Goal: Information Seeking & Learning: Learn about a topic

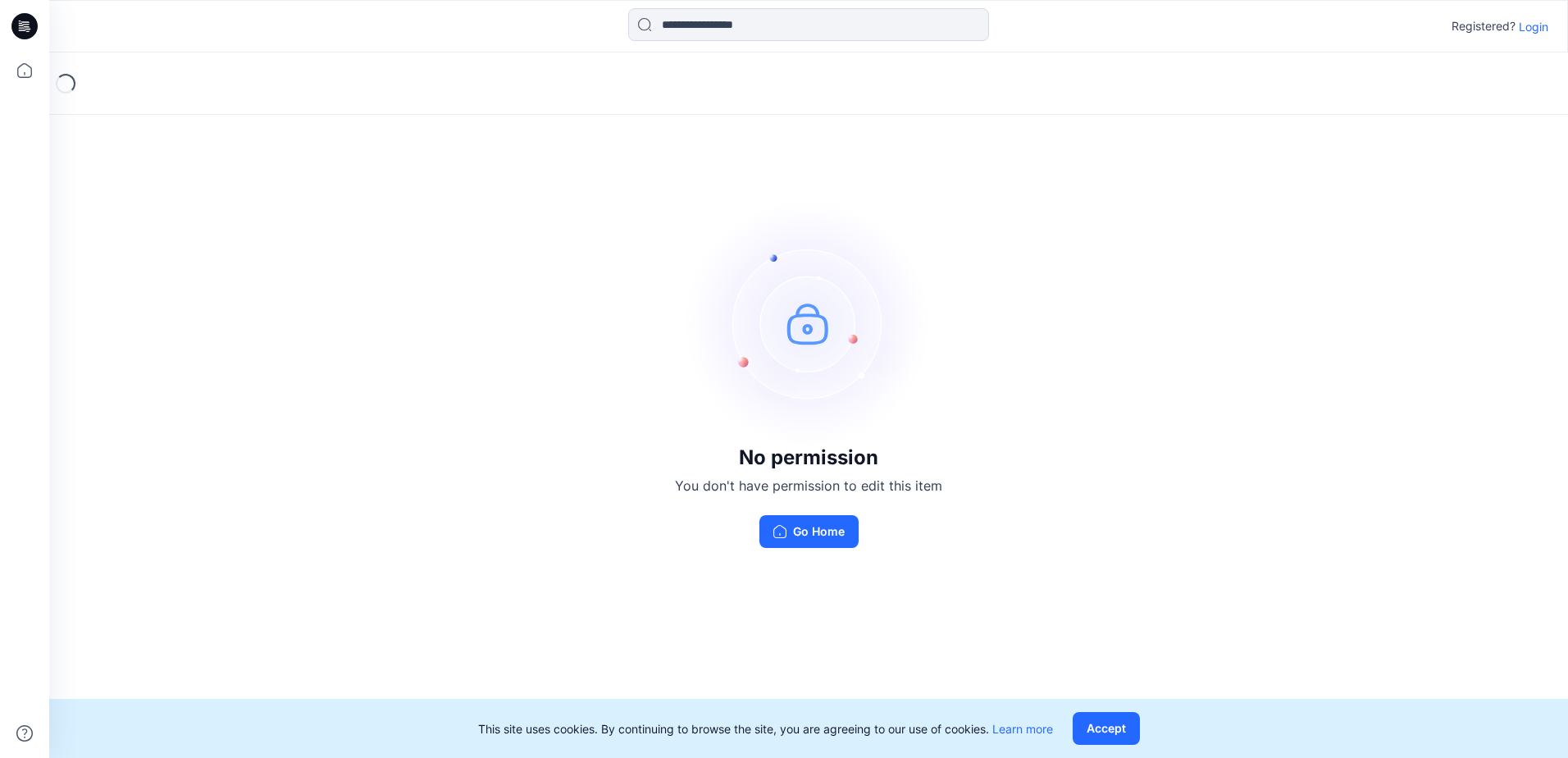
click at [1116, 725] on button "Accept" at bounding box center [1107, 729] width 68 height 33
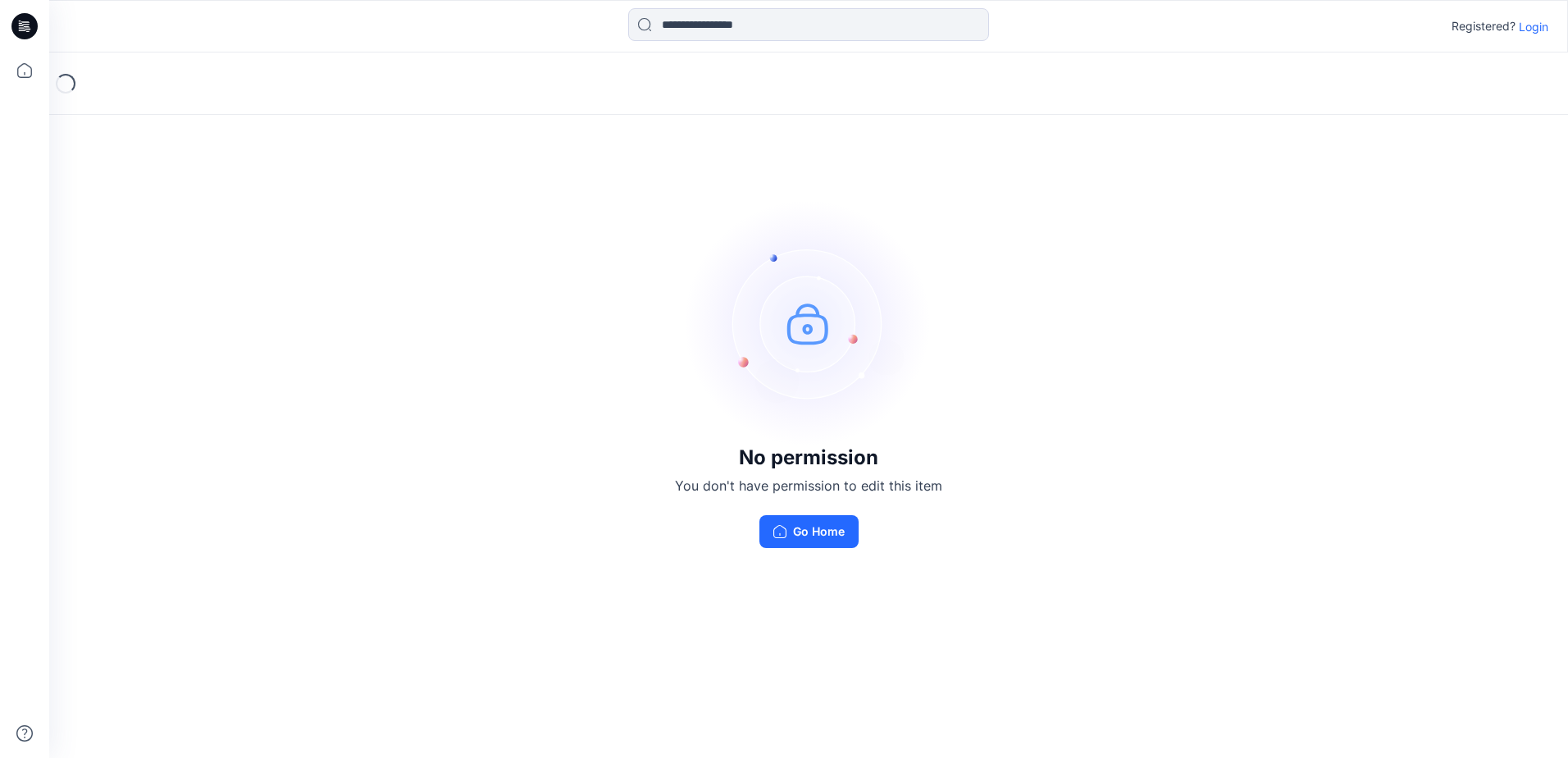
click at [1536, 24] on p "Login" at bounding box center [1533, 27] width 30 height 17
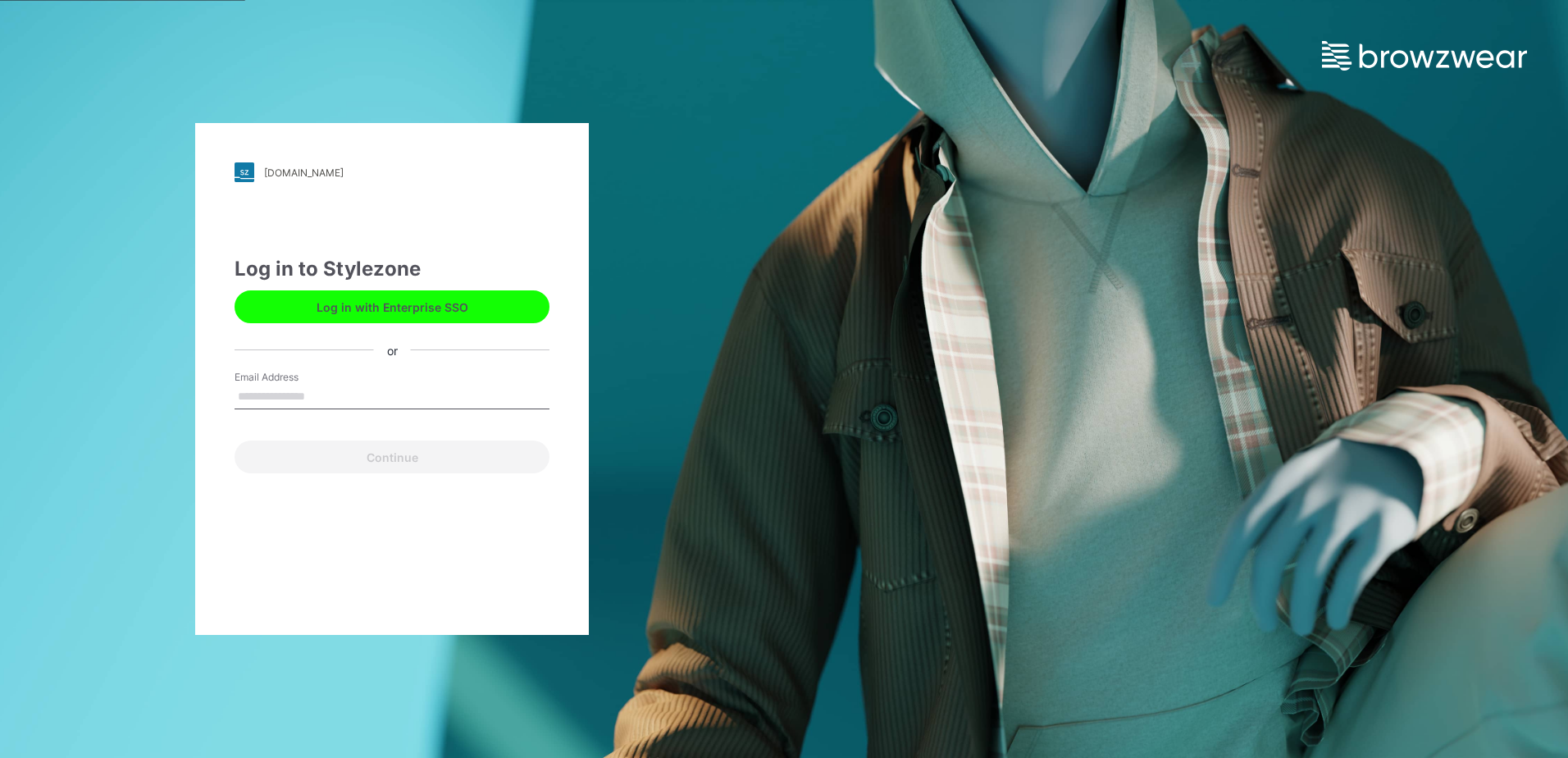
click at [449, 309] on button "Log in with Enterprise SSO" at bounding box center [392, 306] width 315 height 33
click at [428, 299] on button "Log in with Enterprise SSO" at bounding box center [392, 306] width 315 height 33
click at [375, 300] on button "Log in with Enterprise SSO" at bounding box center [392, 306] width 315 height 33
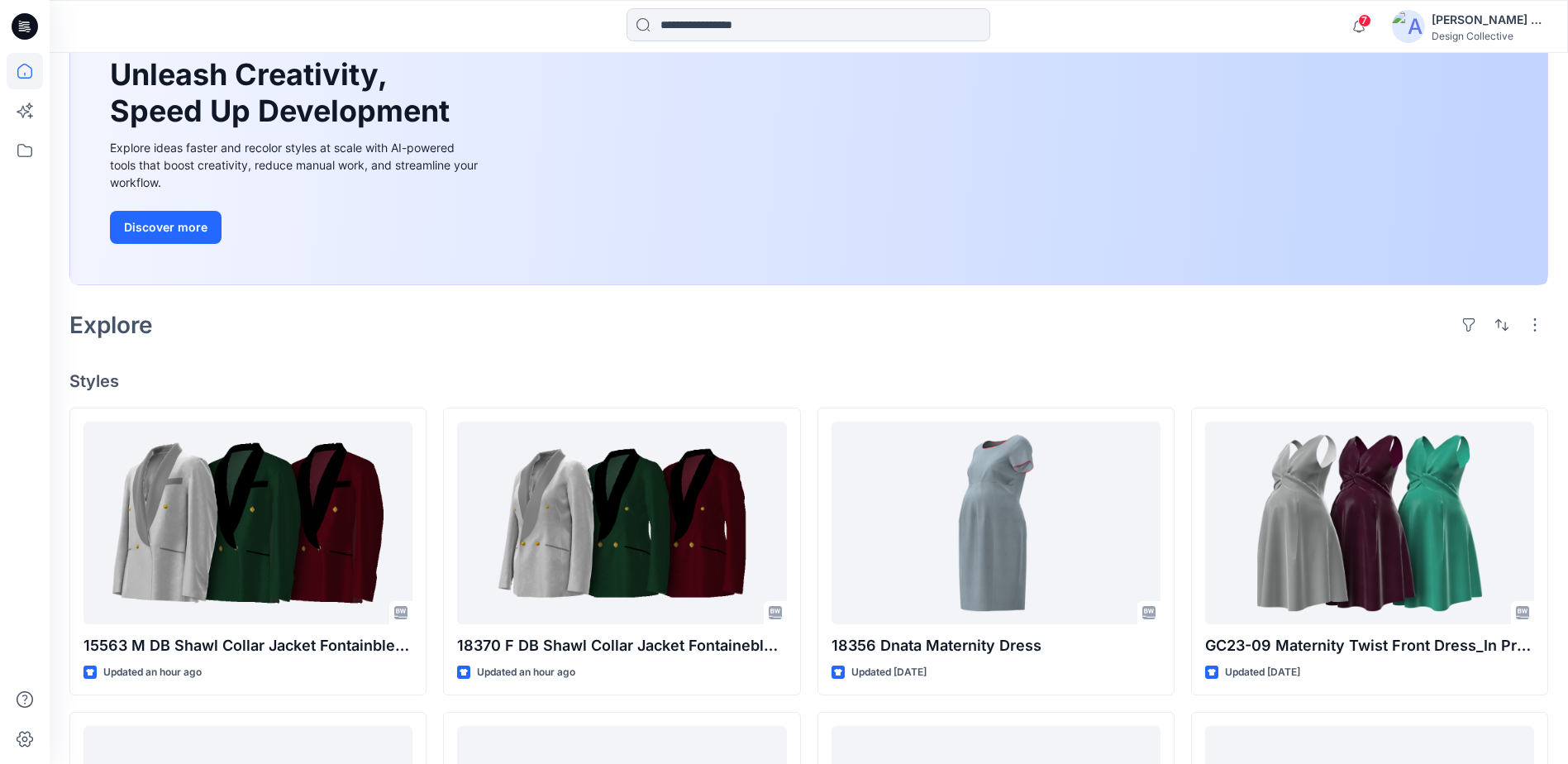
scroll to position [172, 0]
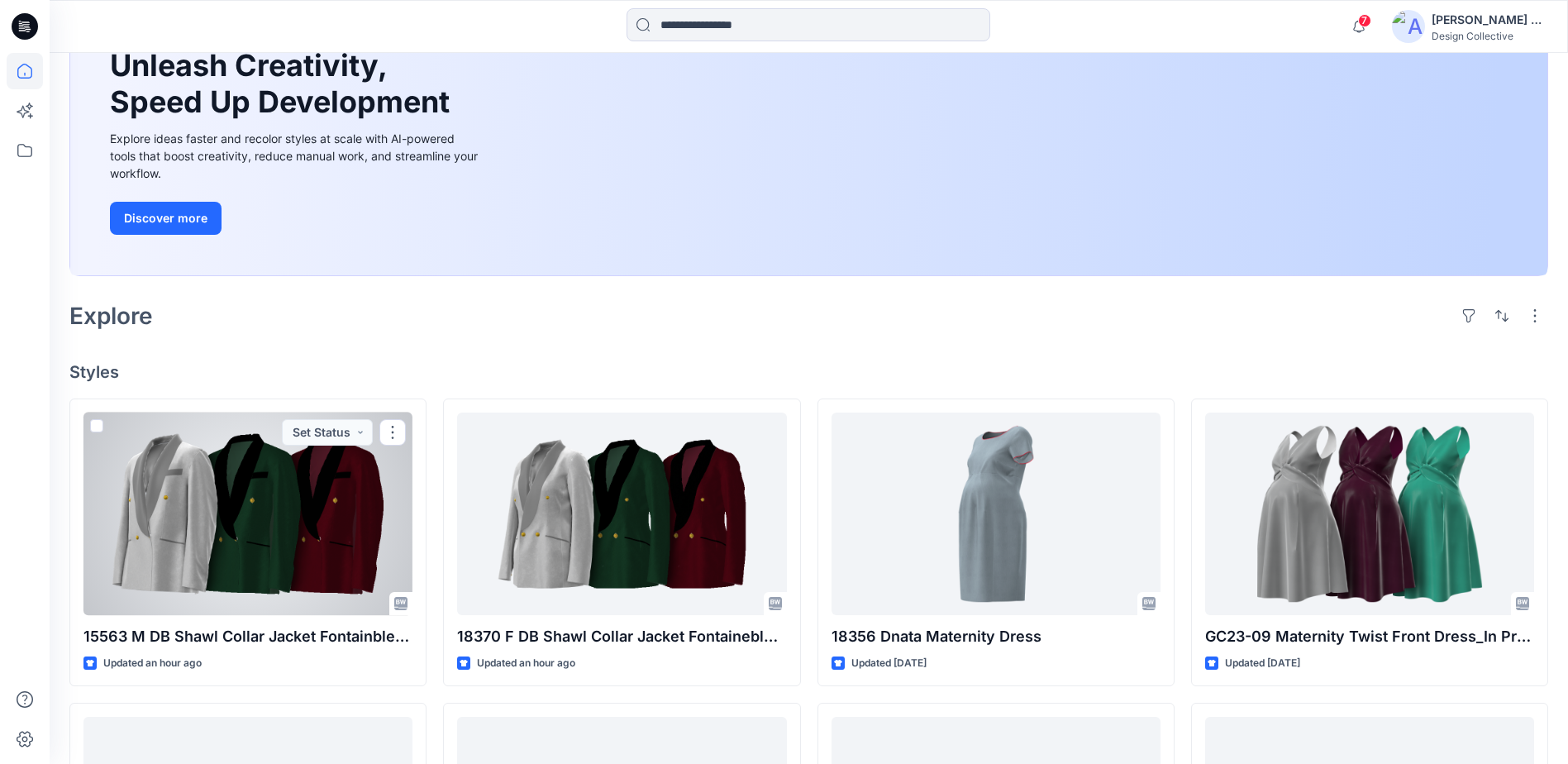
click at [356, 492] on div at bounding box center [248, 514] width 329 height 203
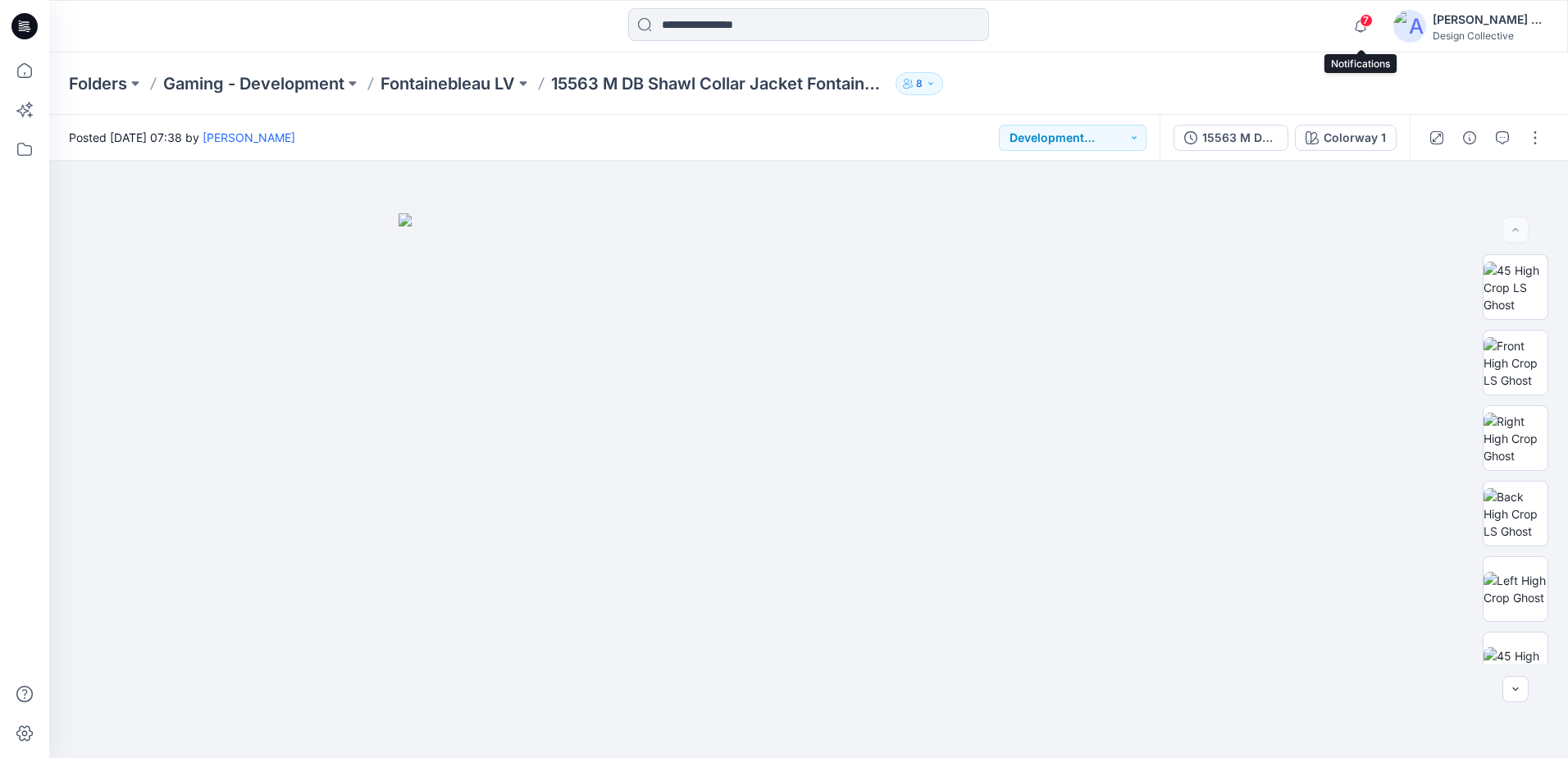
click at [1363, 21] on span "7" at bounding box center [1367, 20] width 14 height 14
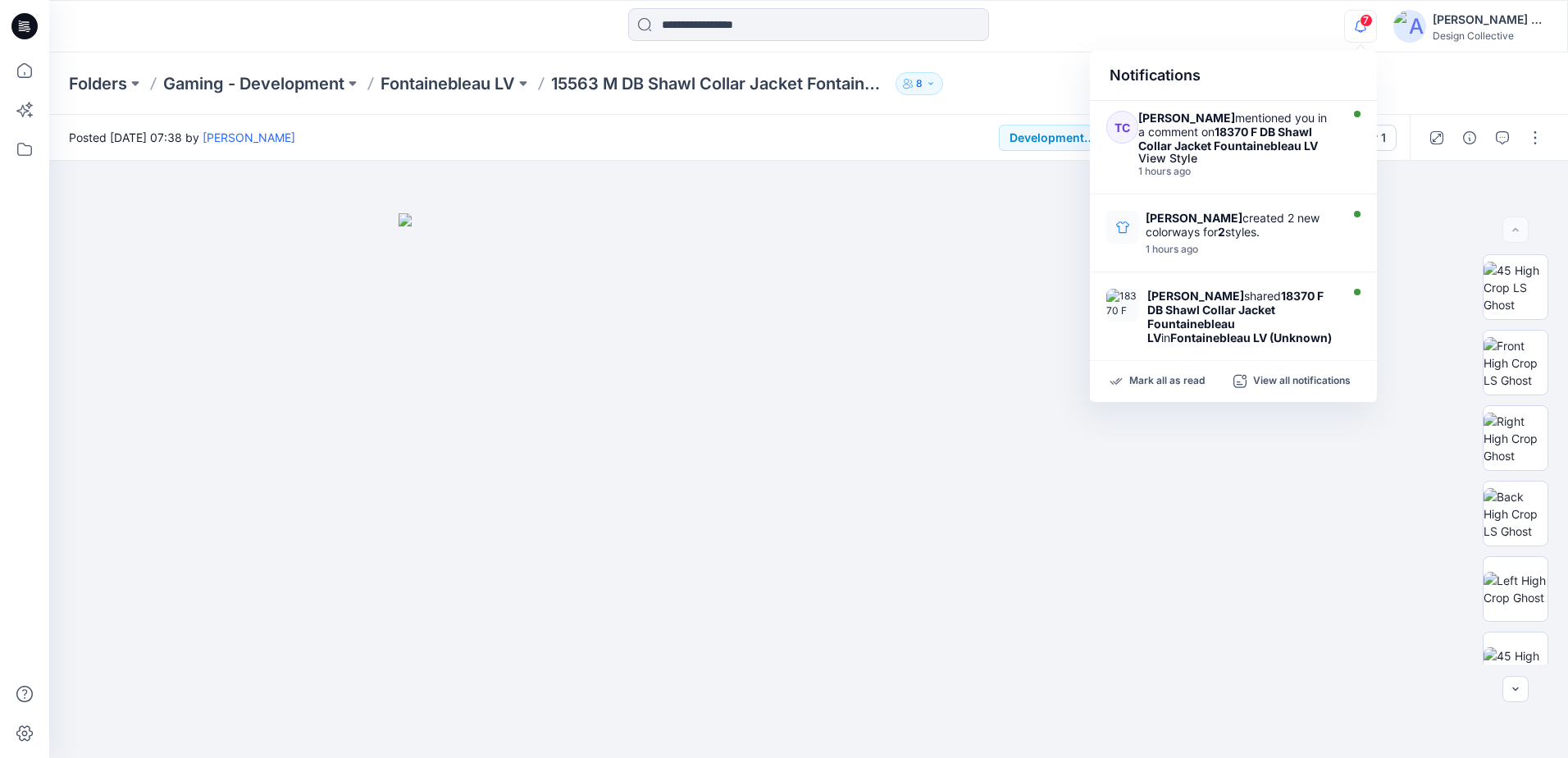
click at [1242, 155] on div "View Style" at bounding box center [1237, 159] width 197 height 12
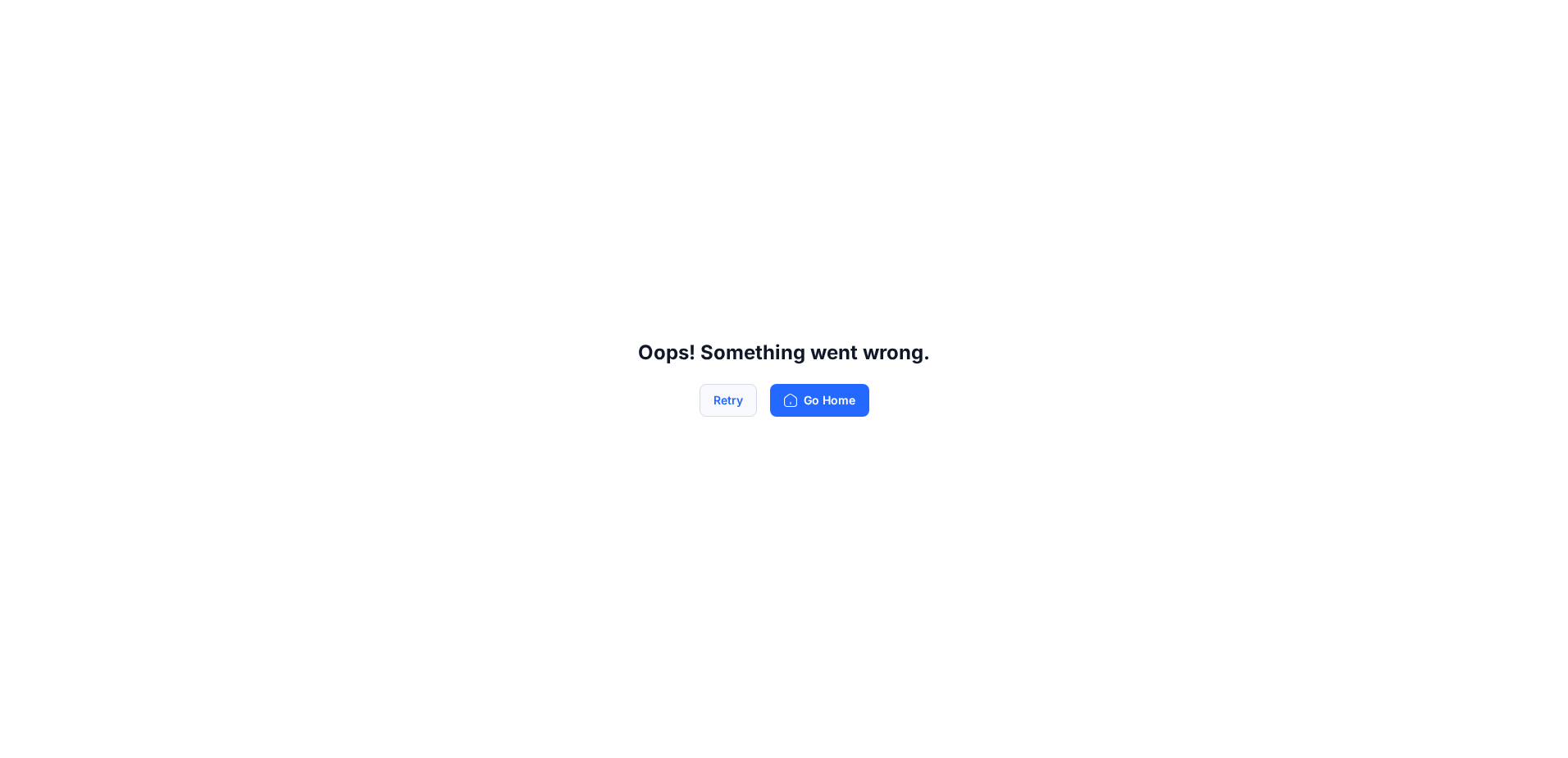
click at [734, 404] on button "Retry" at bounding box center [728, 400] width 57 height 33
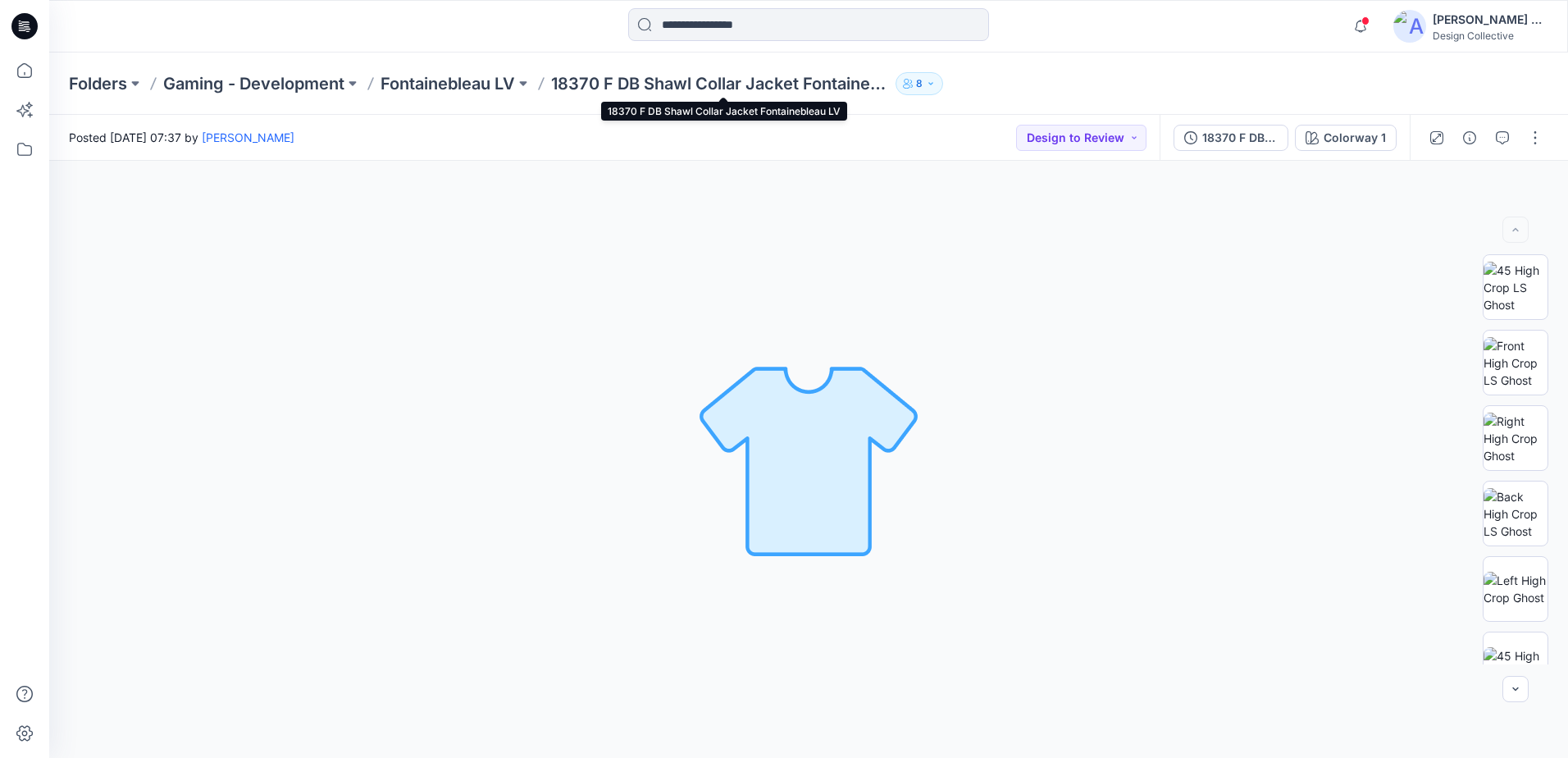
click at [710, 82] on p "18370 F DB Shawl Collar Jacket Fontainebleau LV" at bounding box center [720, 84] width 338 height 23
click at [477, 83] on p "Fontainebleau LV" at bounding box center [448, 84] width 134 height 23
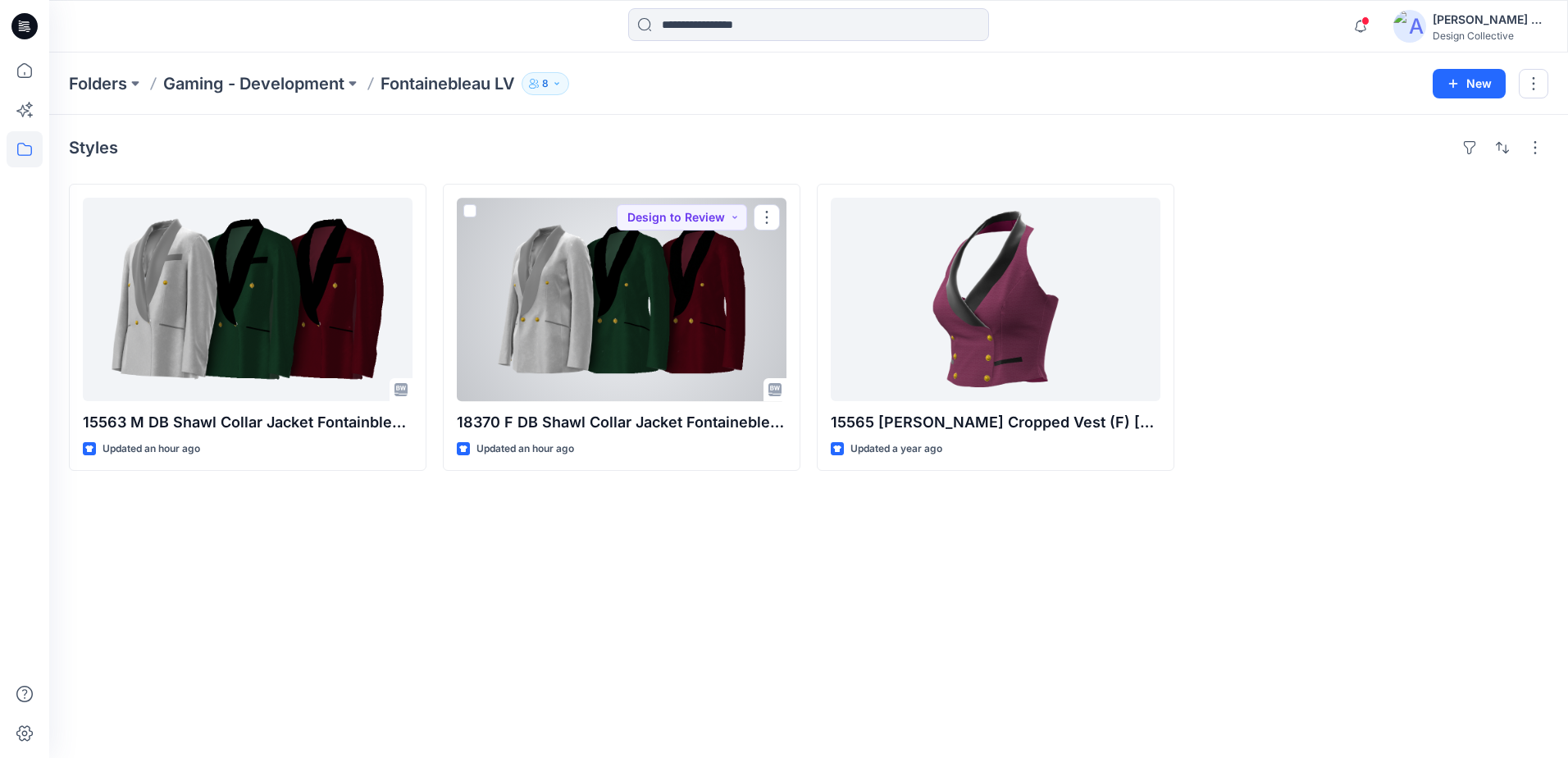
click at [633, 317] on div at bounding box center [622, 299] width 330 height 203
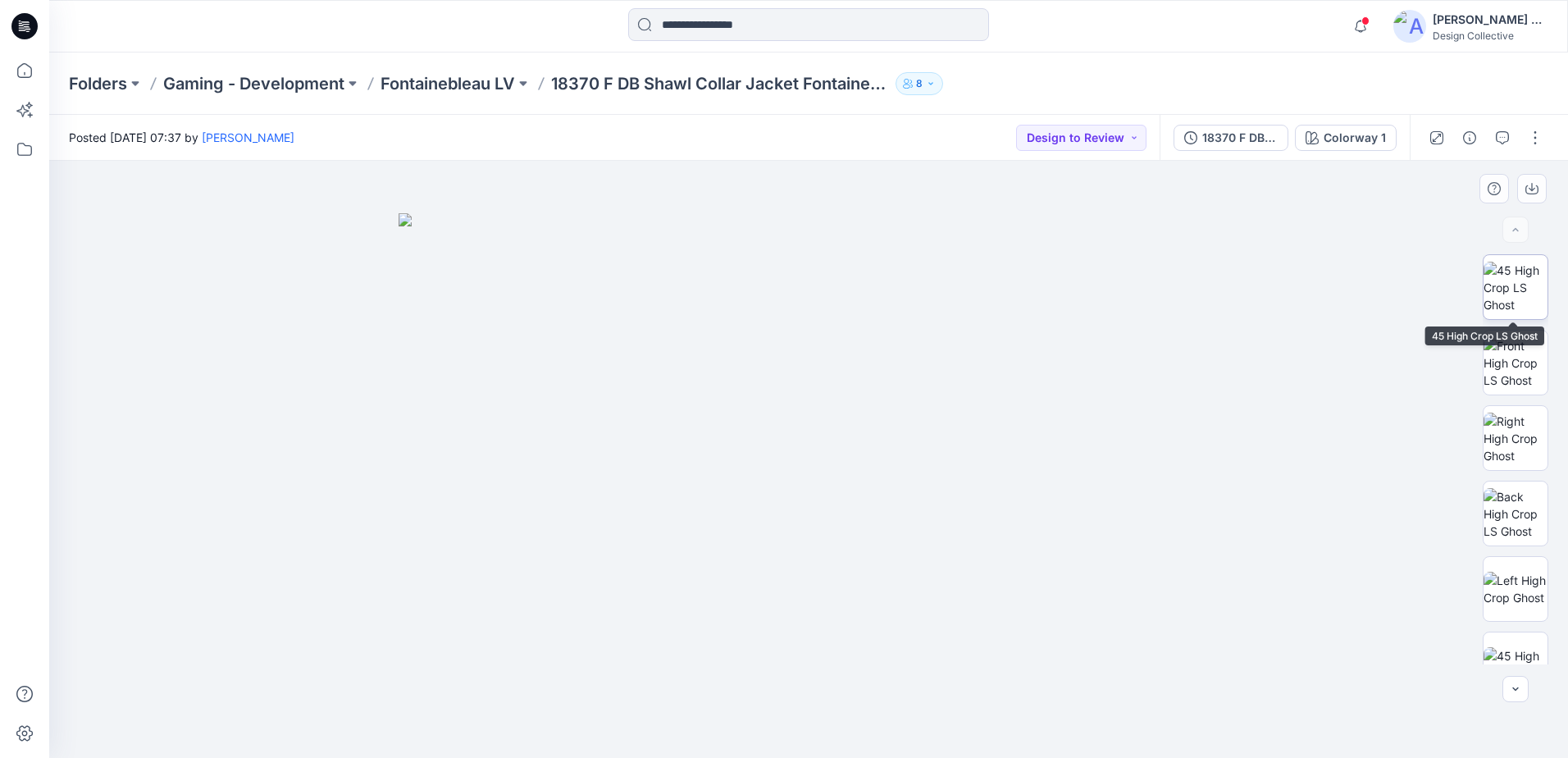
click at [1499, 295] on img at bounding box center [1516, 287] width 64 height 51
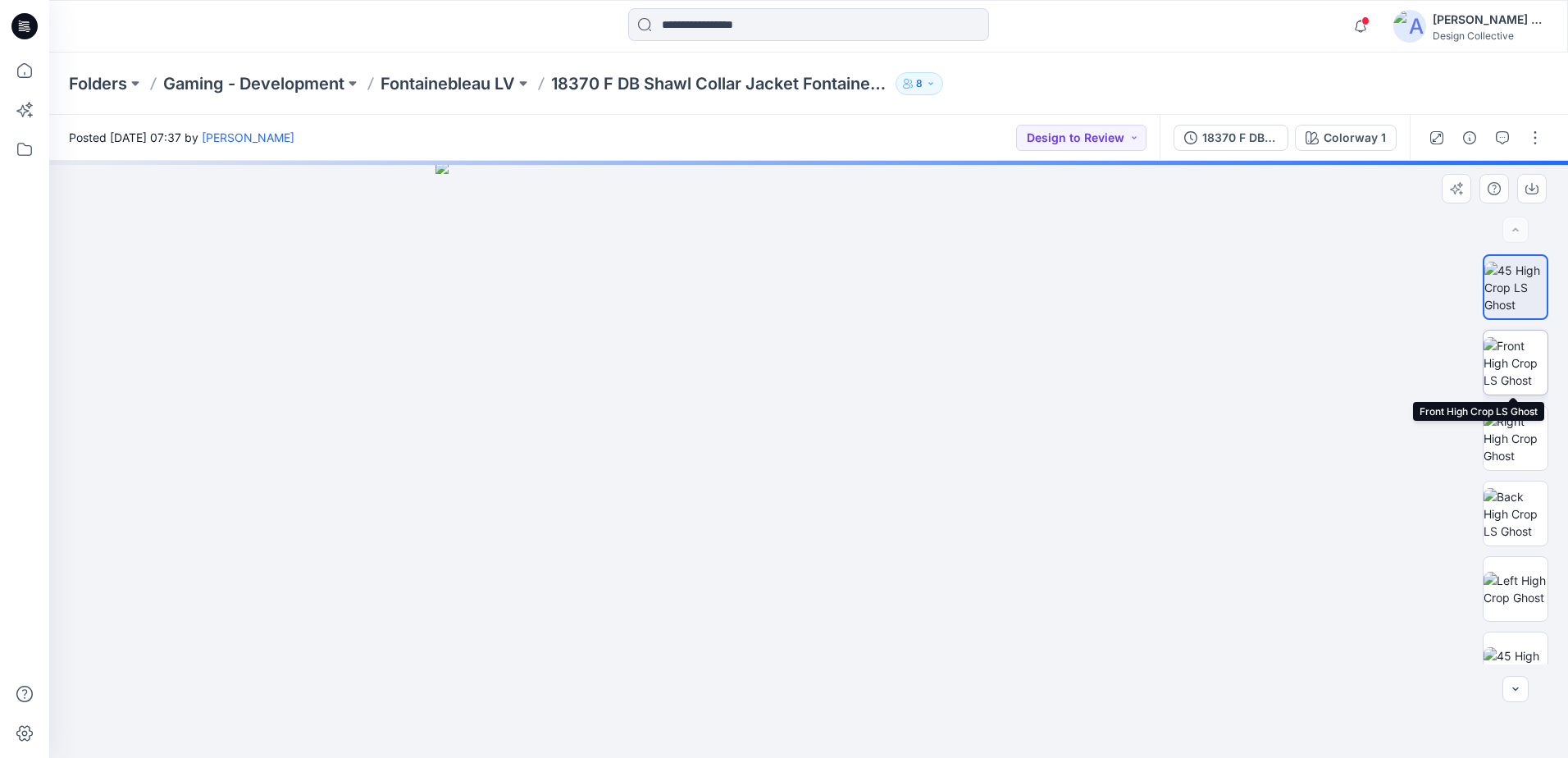
click at [1506, 351] on img at bounding box center [1516, 363] width 64 height 51
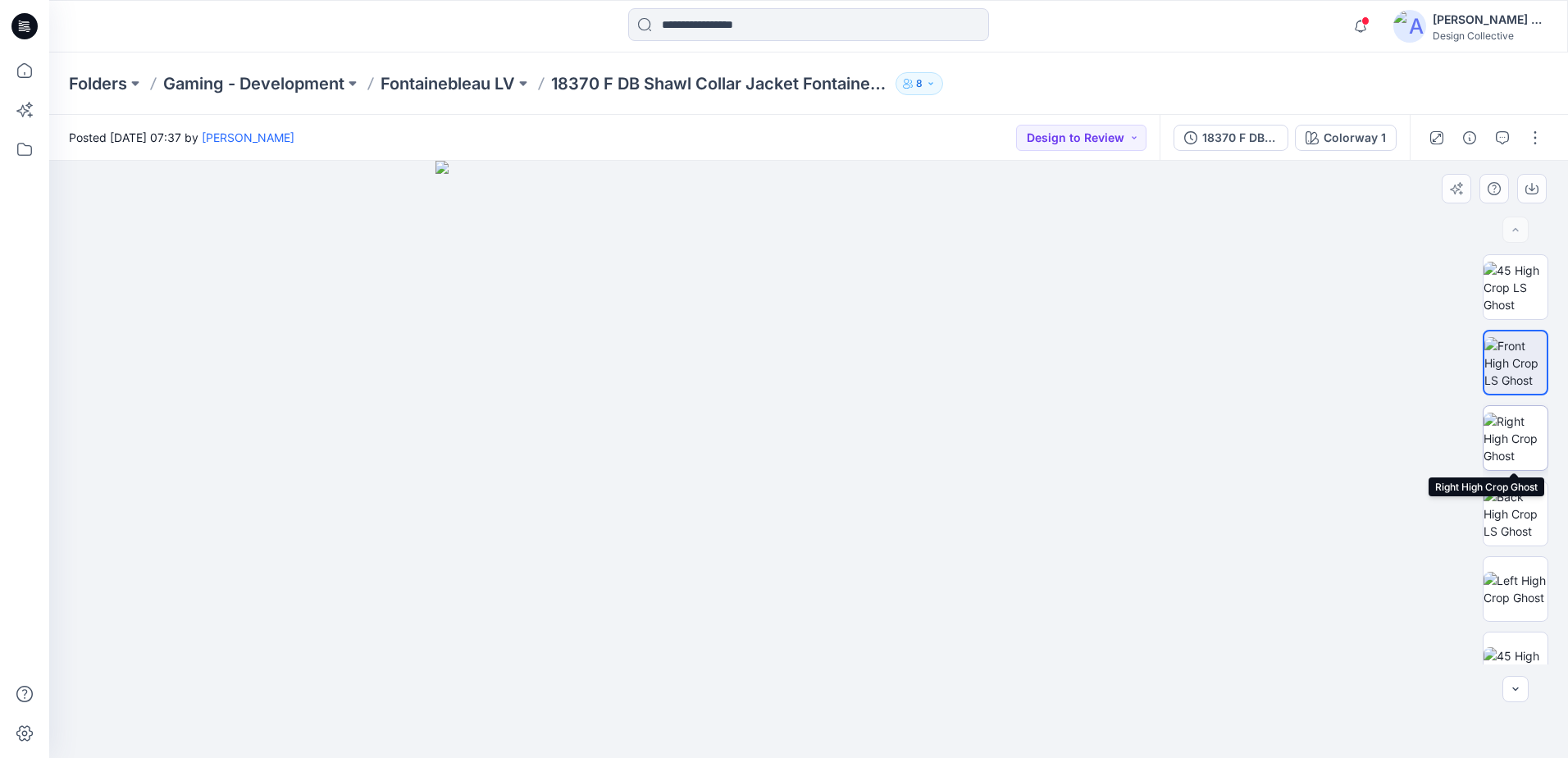
click at [1506, 445] on img at bounding box center [1516, 438] width 64 height 51
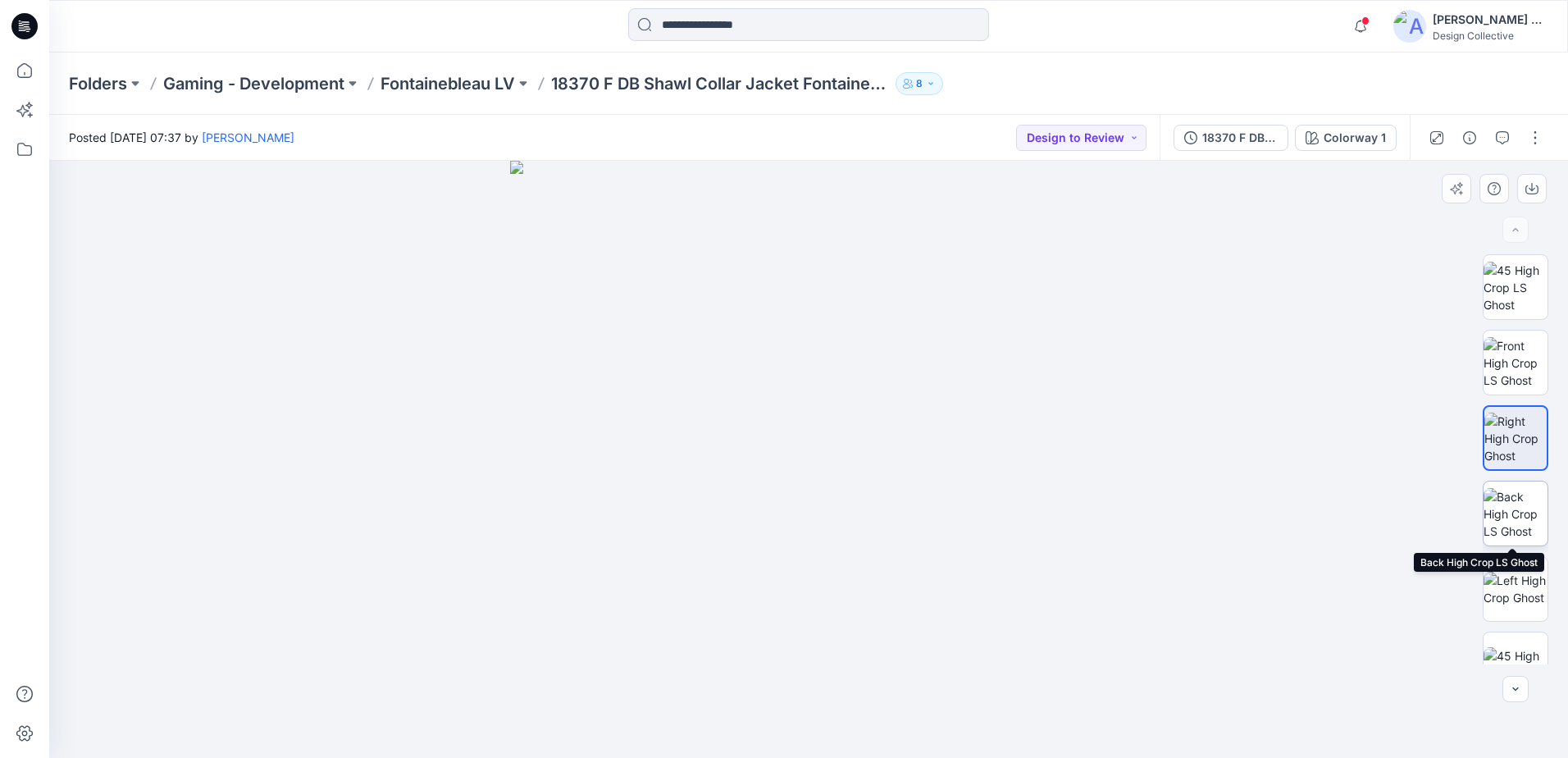
click at [1516, 510] on img at bounding box center [1516, 513] width 64 height 51
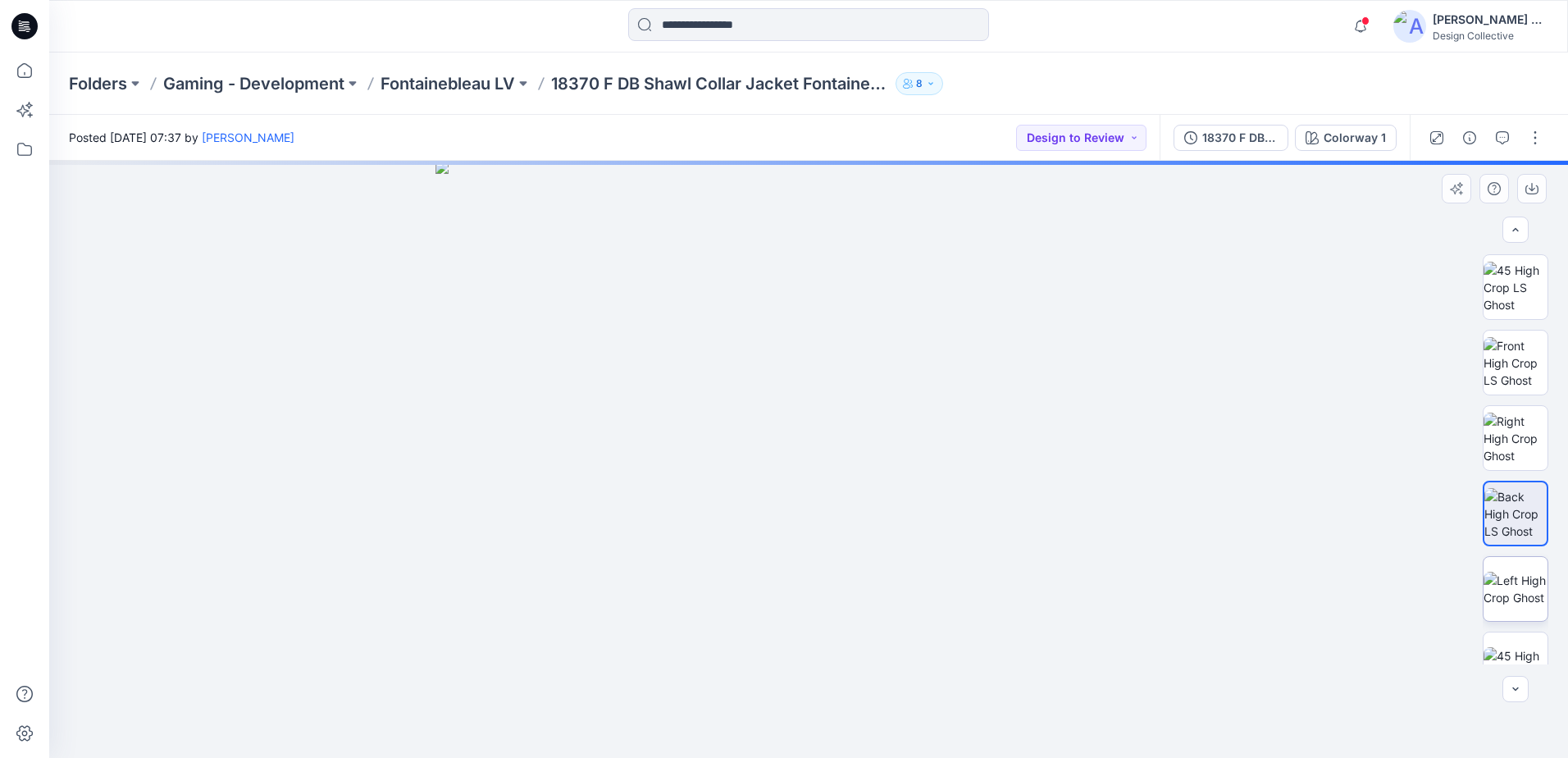
scroll to position [122, 0]
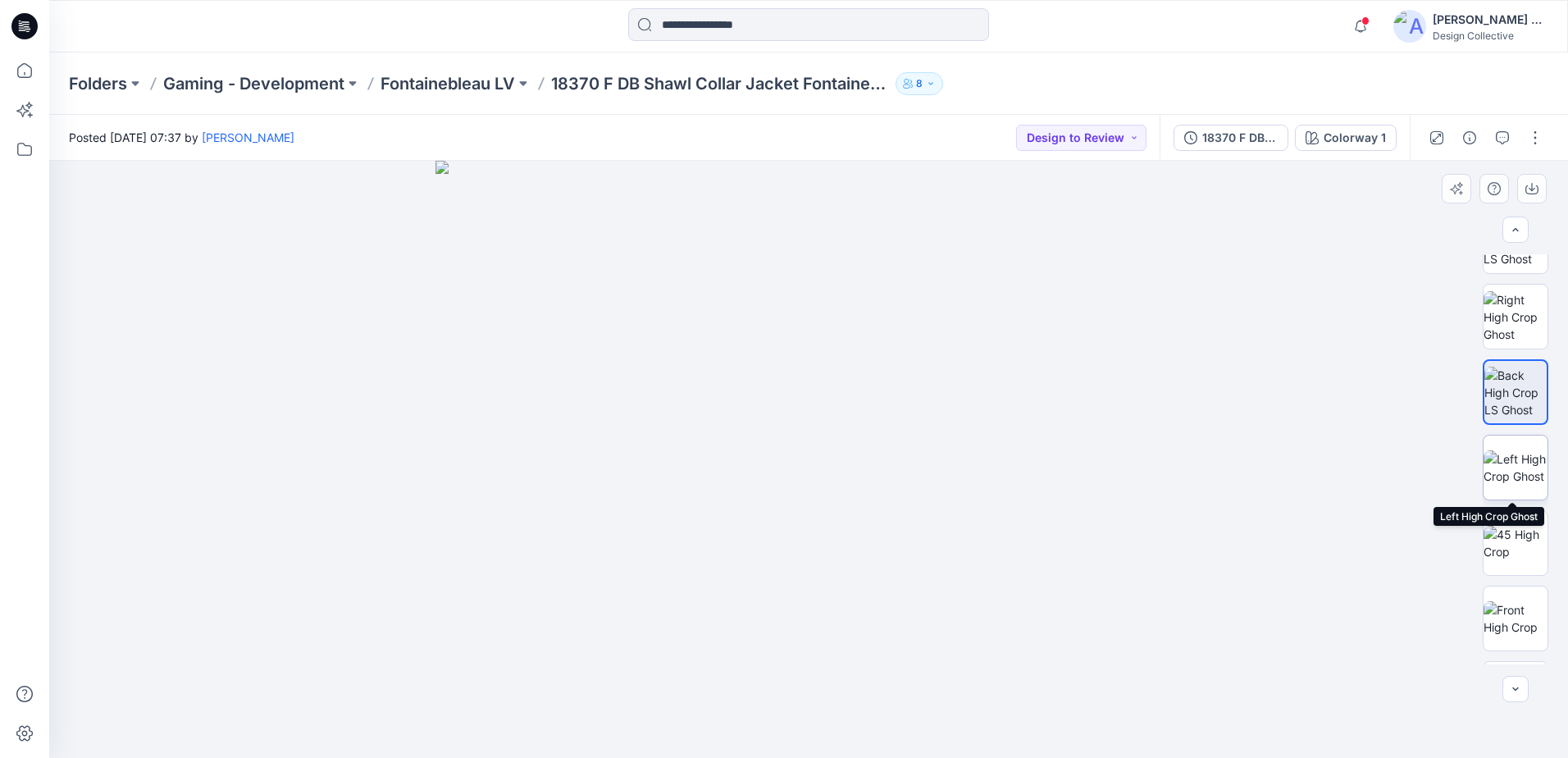
click at [1507, 462] on img at bounding box center [1516, 468] width 64 height 35
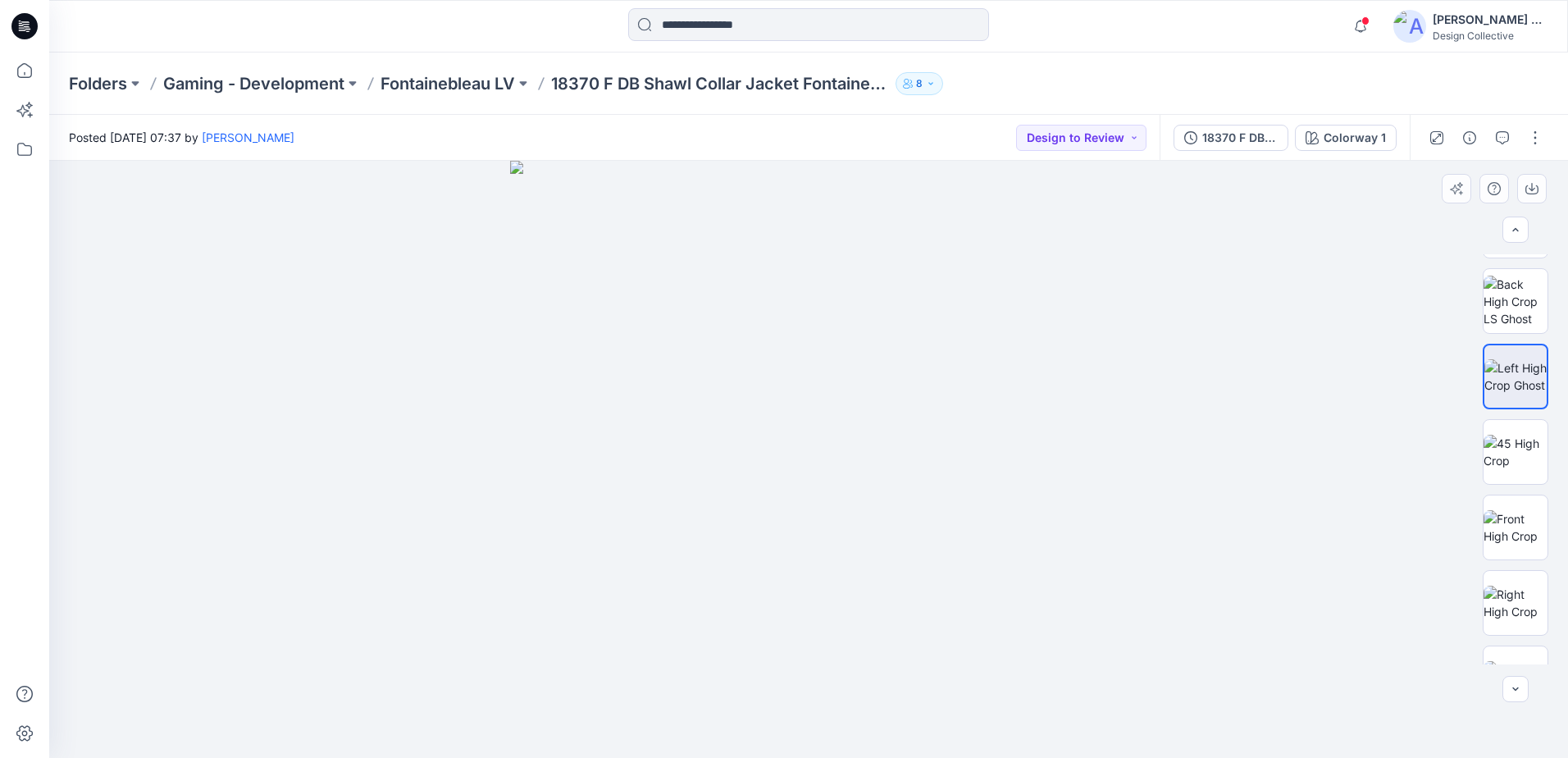
scroll to position [120, 0]
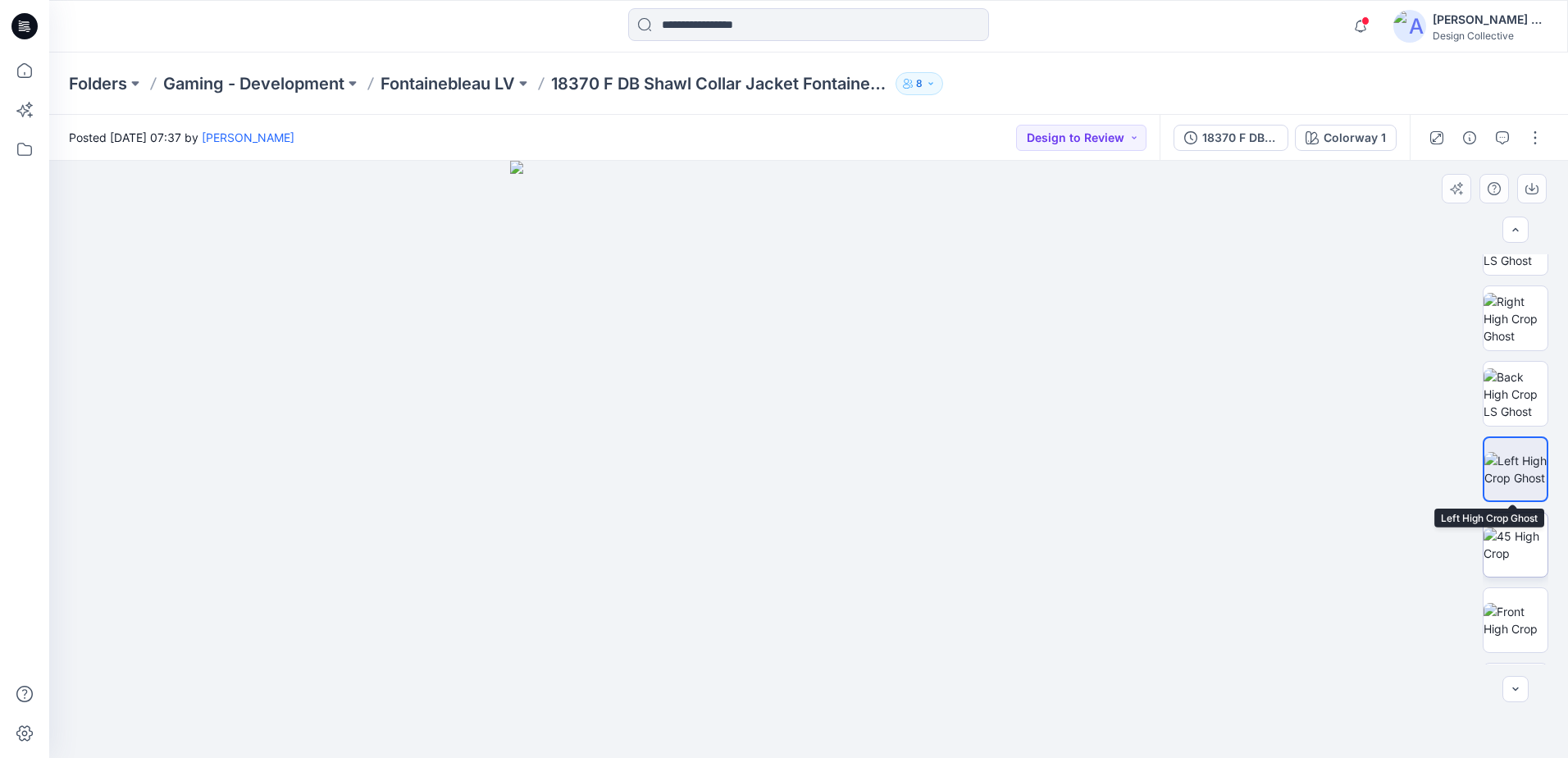
click at [1504, 540] on img at bounding box center [1516, 545] width 64 height 35
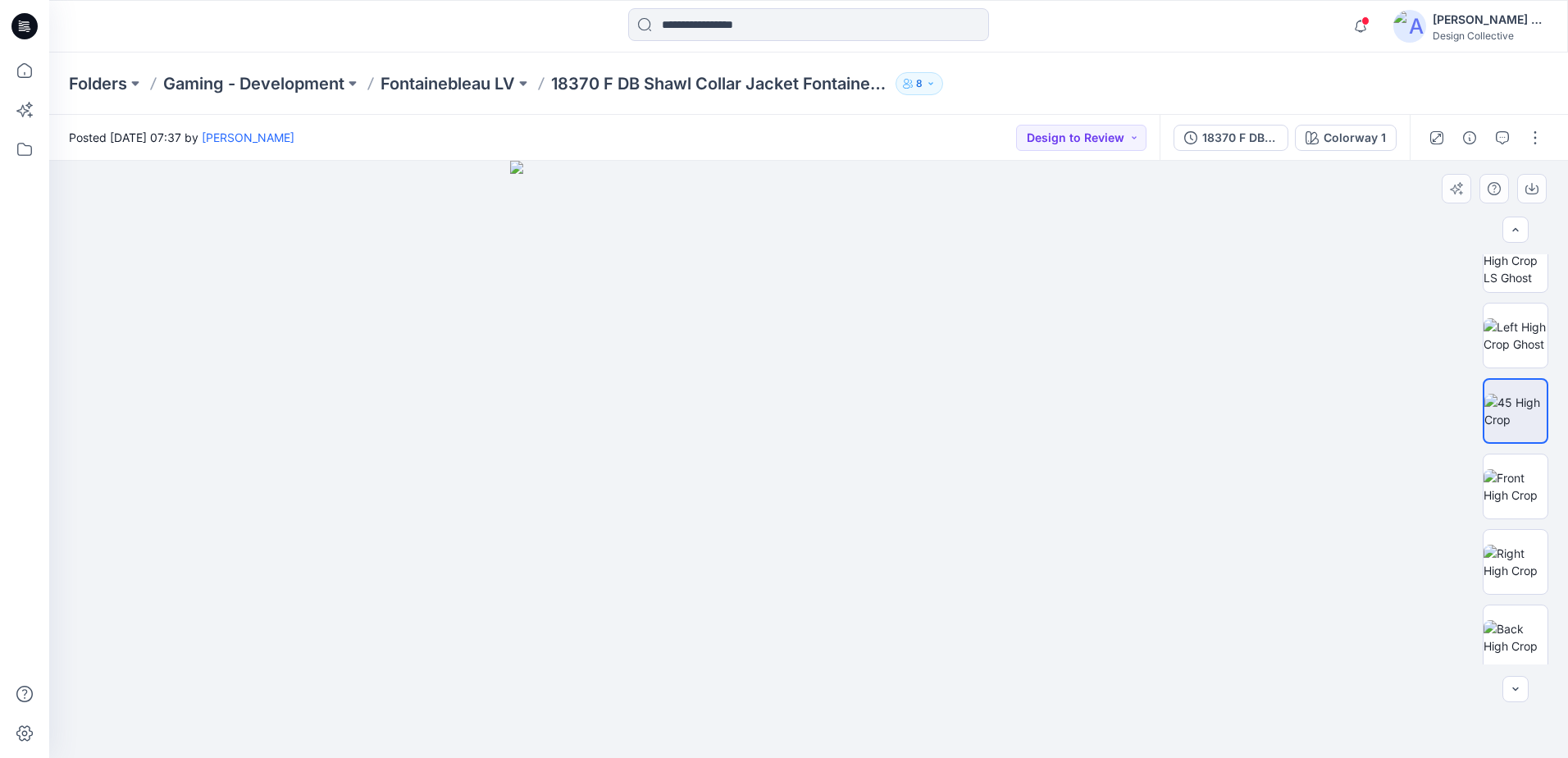
scroll to position [254, 0]
click at [1516, 502] on img at bounding box center [1516, 486] width 64 height 35
click at [1509, 566] on img at bounding box center [1516, 562] width 64 height 35
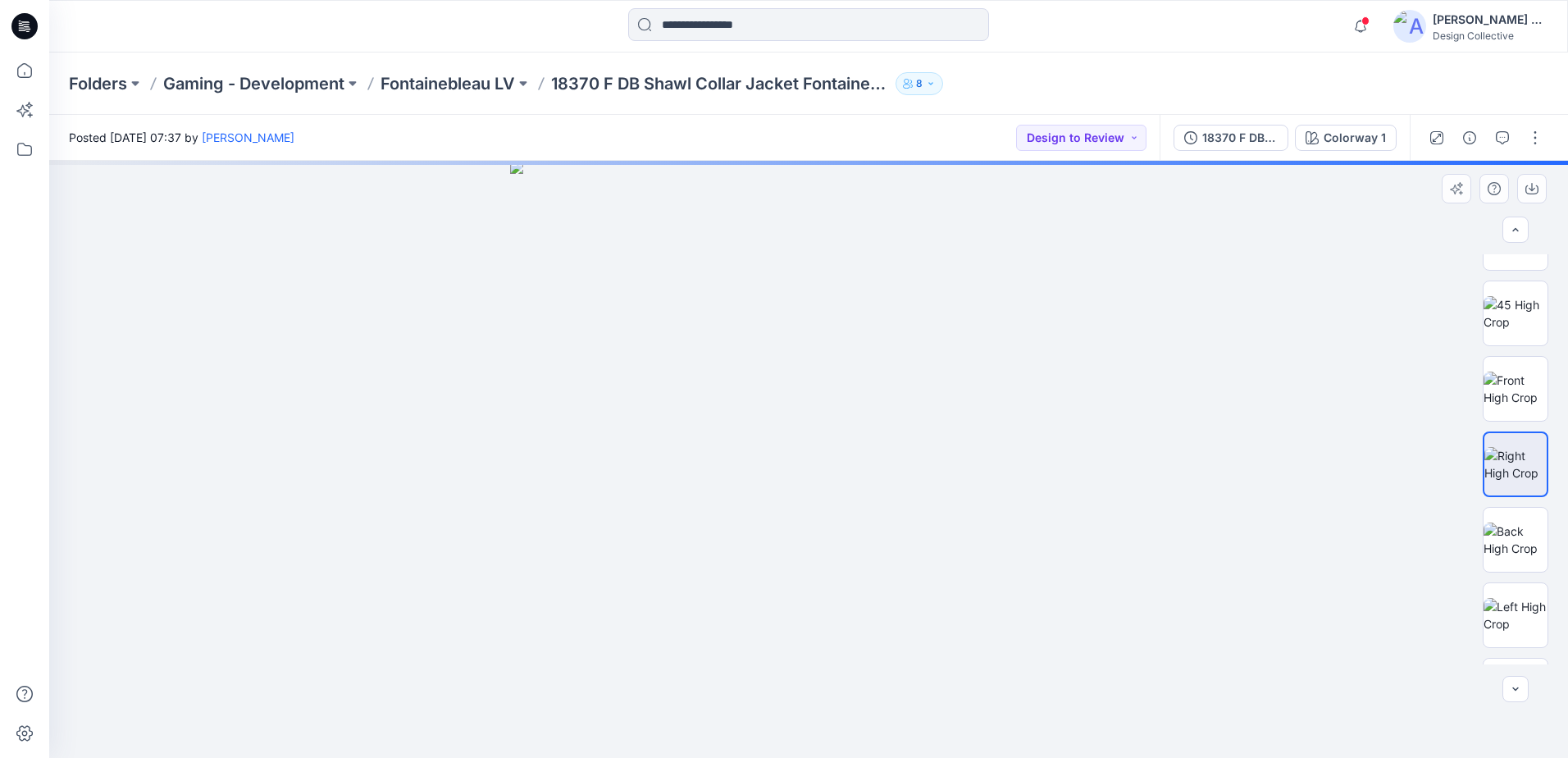
scroll to position [413, 0]
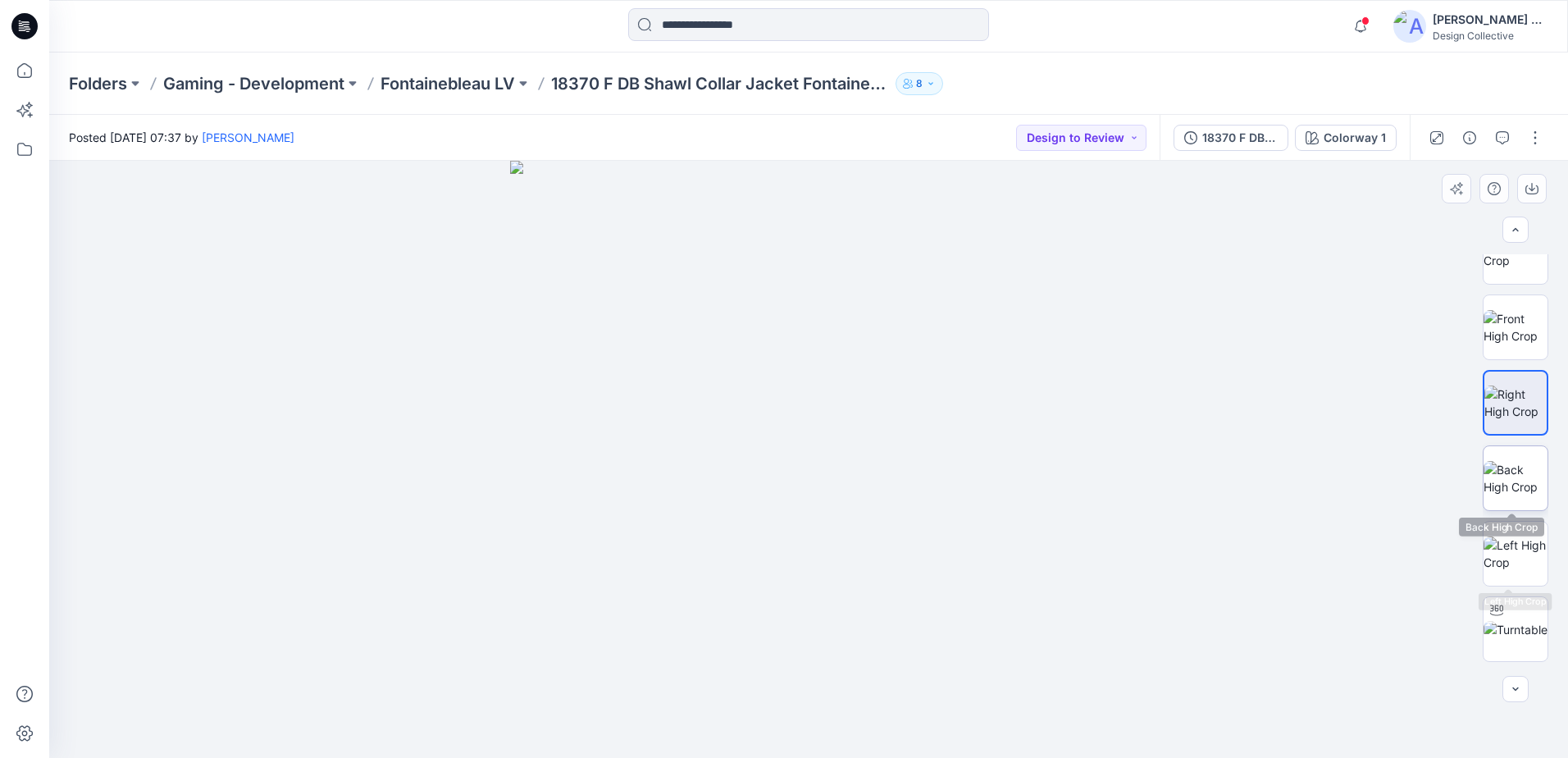
click at [1524, 492] on img at bounding box center [1516, 479] width 64 height 35
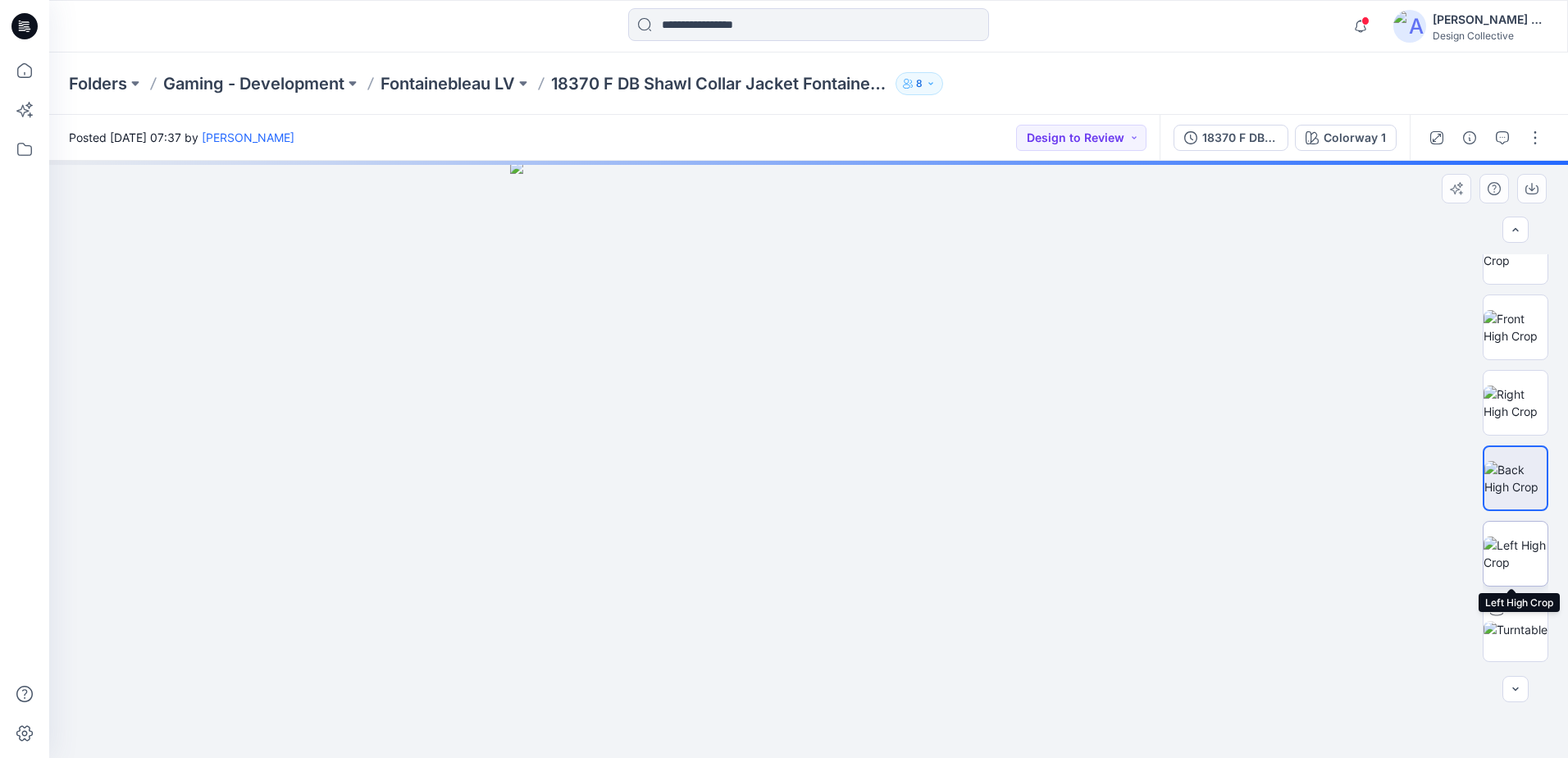
click at [1512, 560] on img at bounding box center [1516, 554] width 64 height 35
click at [1515, 626] on img at bounding box center [1516, 629] width 64 height 17
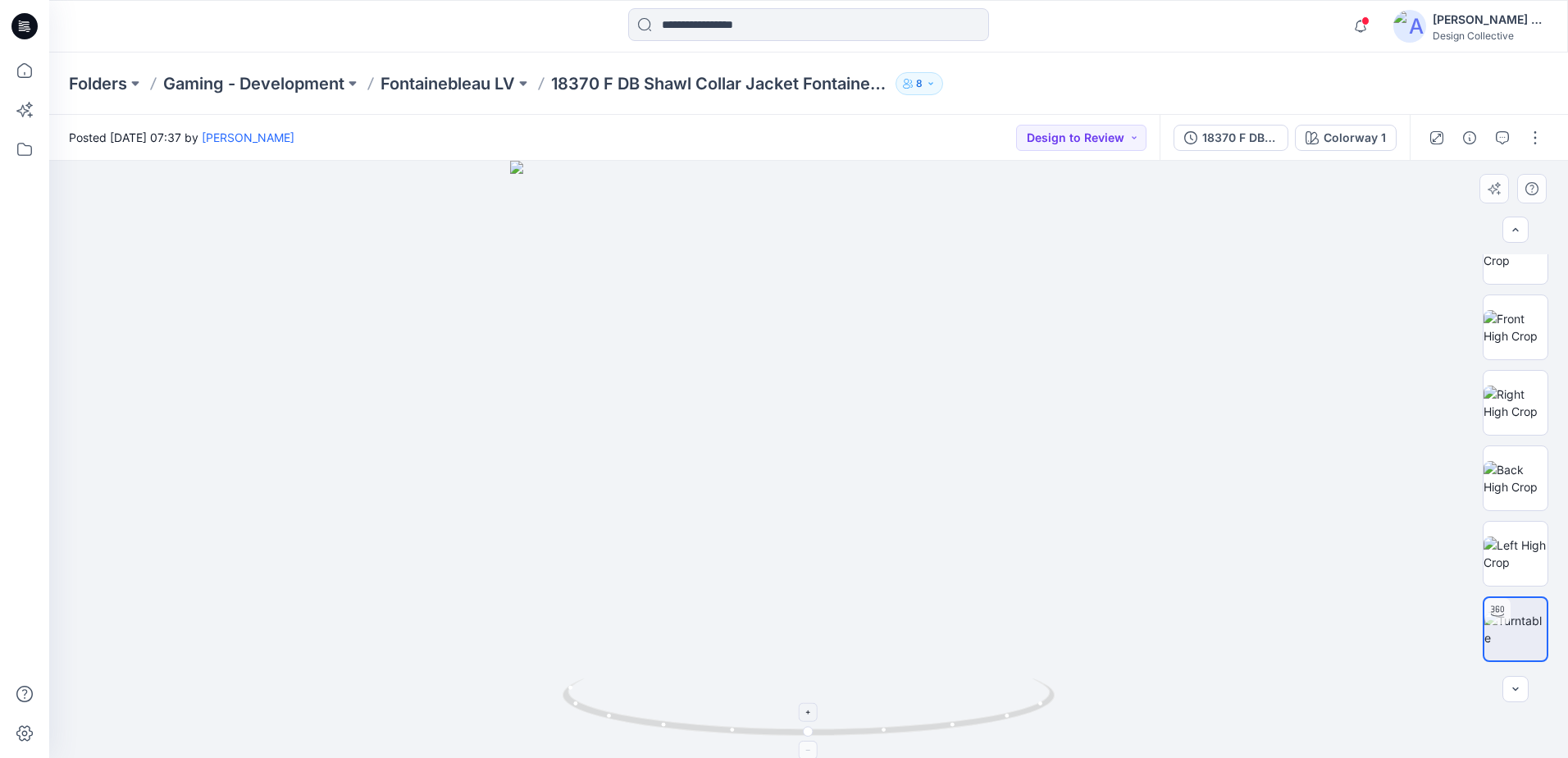
click at [965, 720] on icon at bounding box center [810, 710] width 496 height 62
click at [971, 723] on icon at bounding box center [810, 710] width 496 height 62
click at [811, 709] on icon at bounding box center [809, 713] width 10 height 10
click at [808, 748] on icon at bounding box center [809, 750] width 10 height 10
click at [805, 749] on icon at bounding box center [809, 750] width 10 height 10
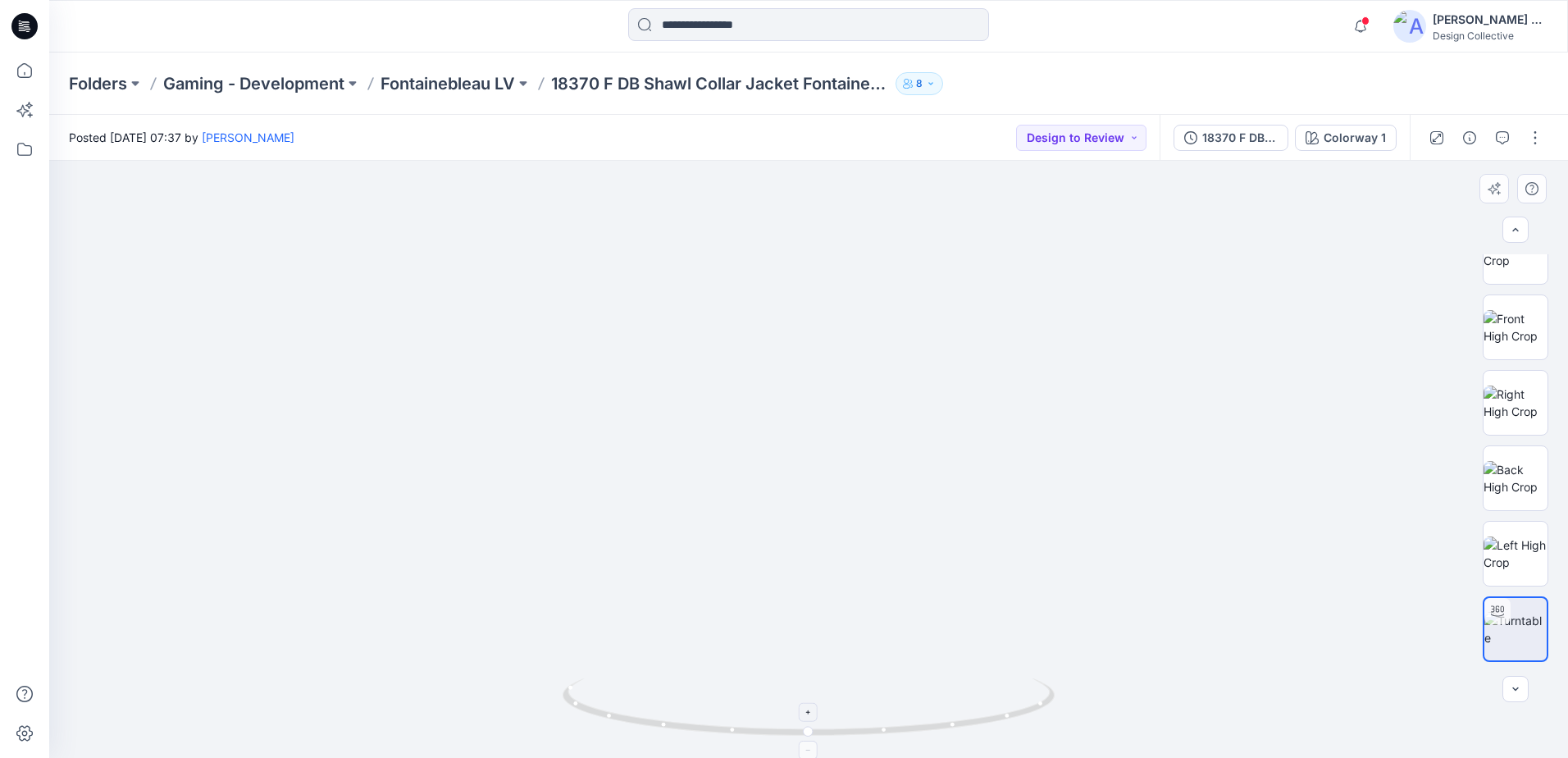
click at [801, 747] on div at bounding box center [809, 750] width 19 height 19
